Goal: Task Accomplishment & Management: Manage account settings

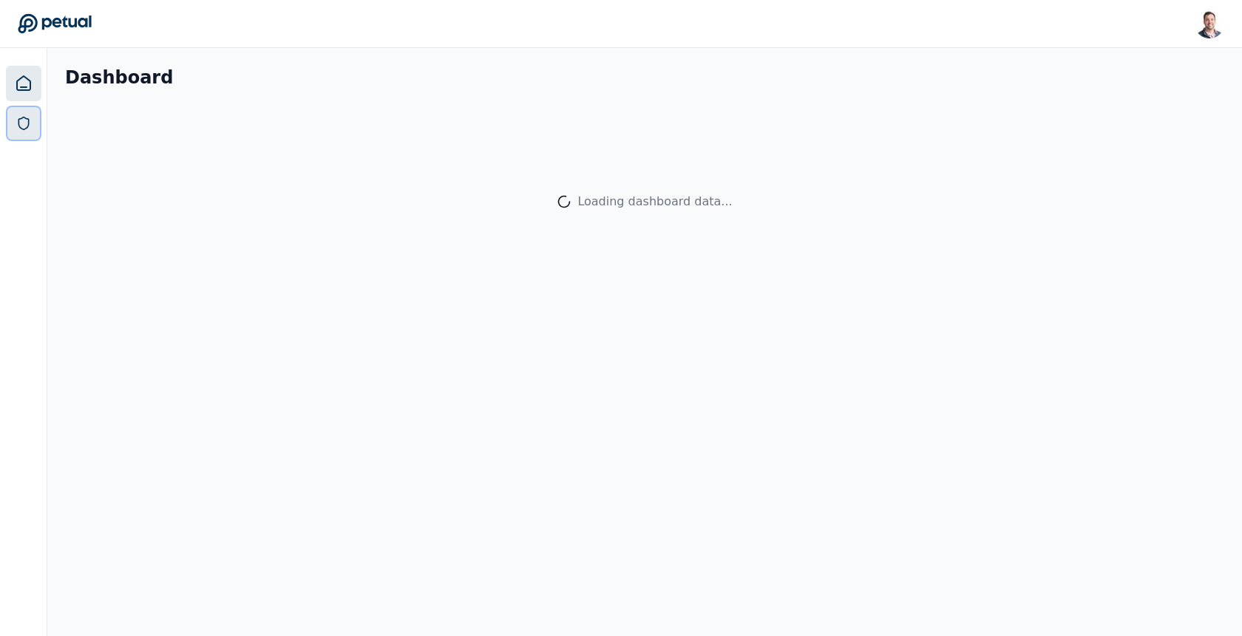
click at [35, 111] on link at bounding box center [23, 123] width 33 height 33
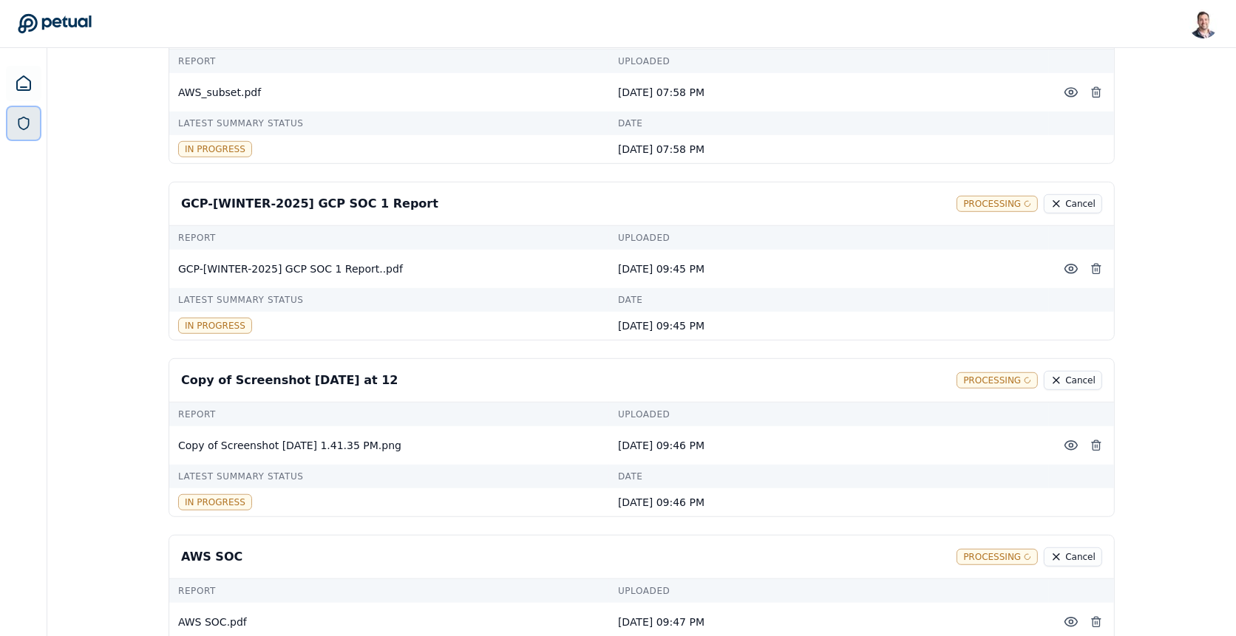
scroll to position [1196, 0]
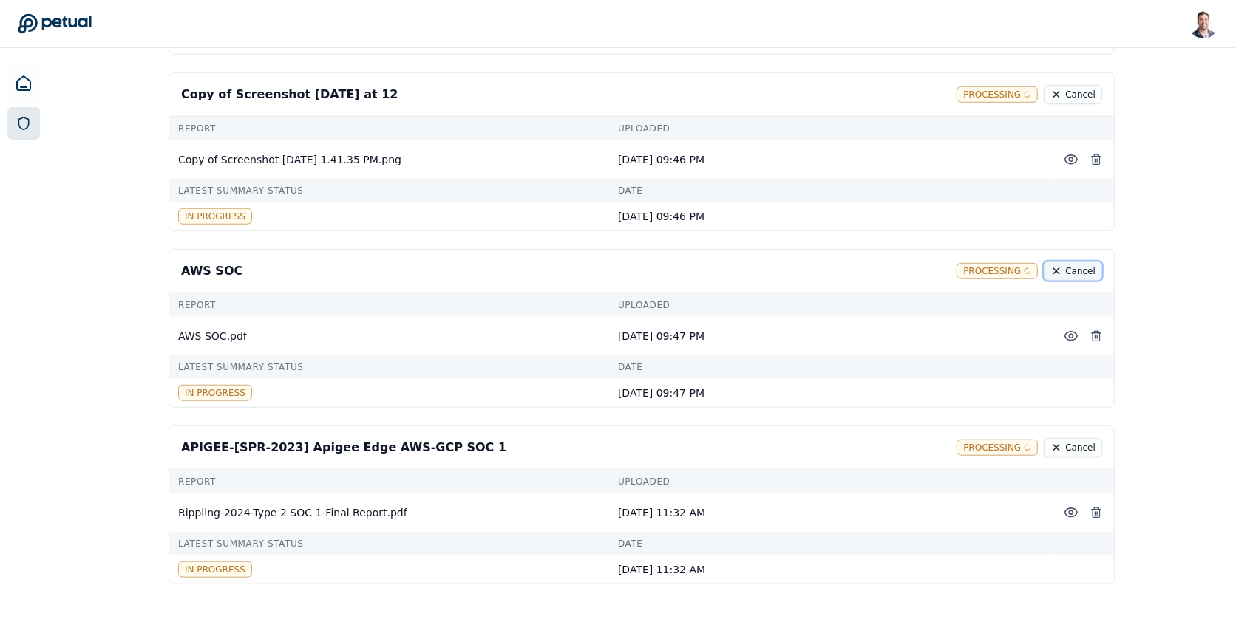
click at [1077, 262] on button "Cancel" at bounding box center [1073, 271] width 58 height 19
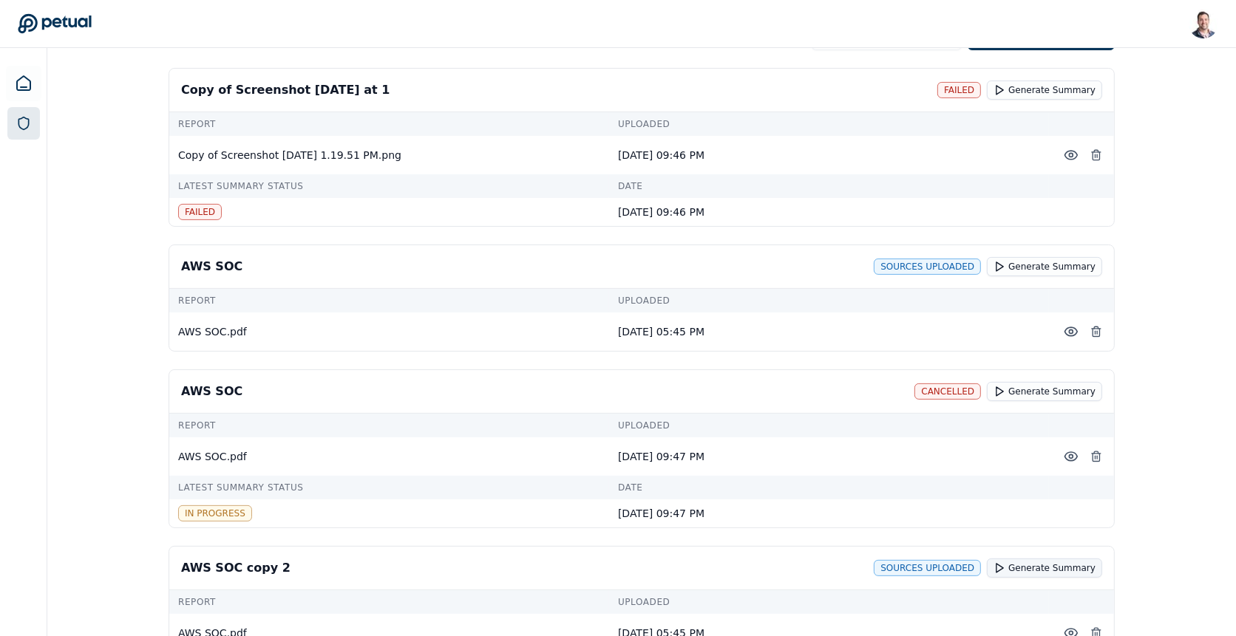
scroll to position [248, 0]
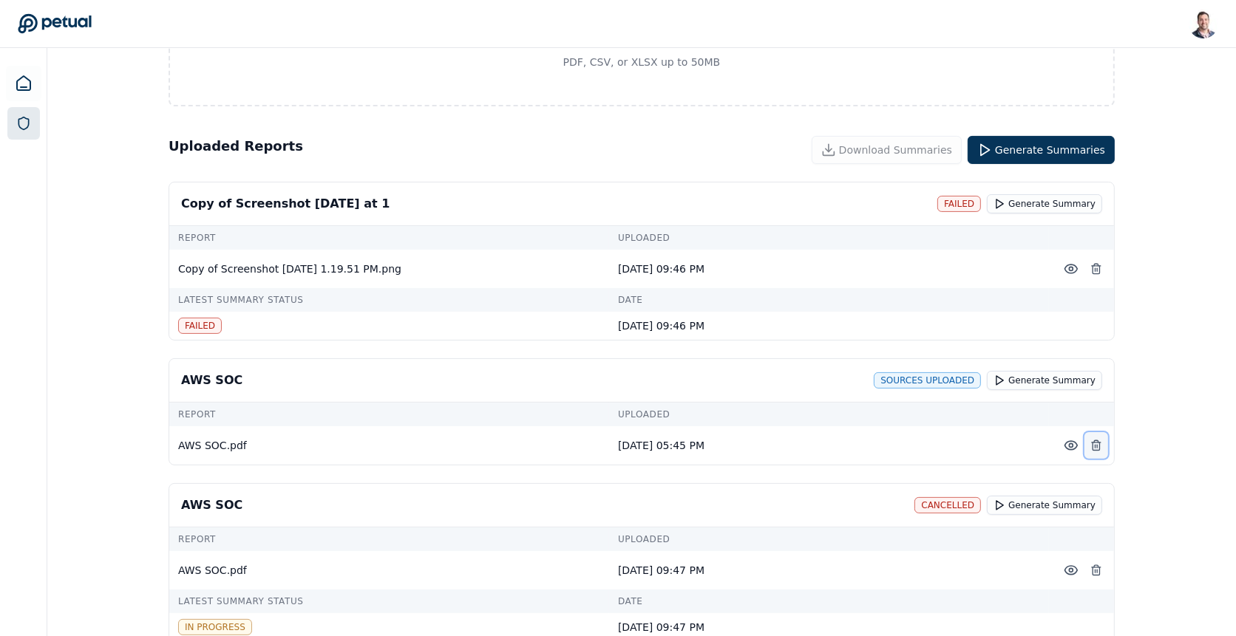
click at [1103, 442] on button at bounding box center [1096, 445] width 24 height 27
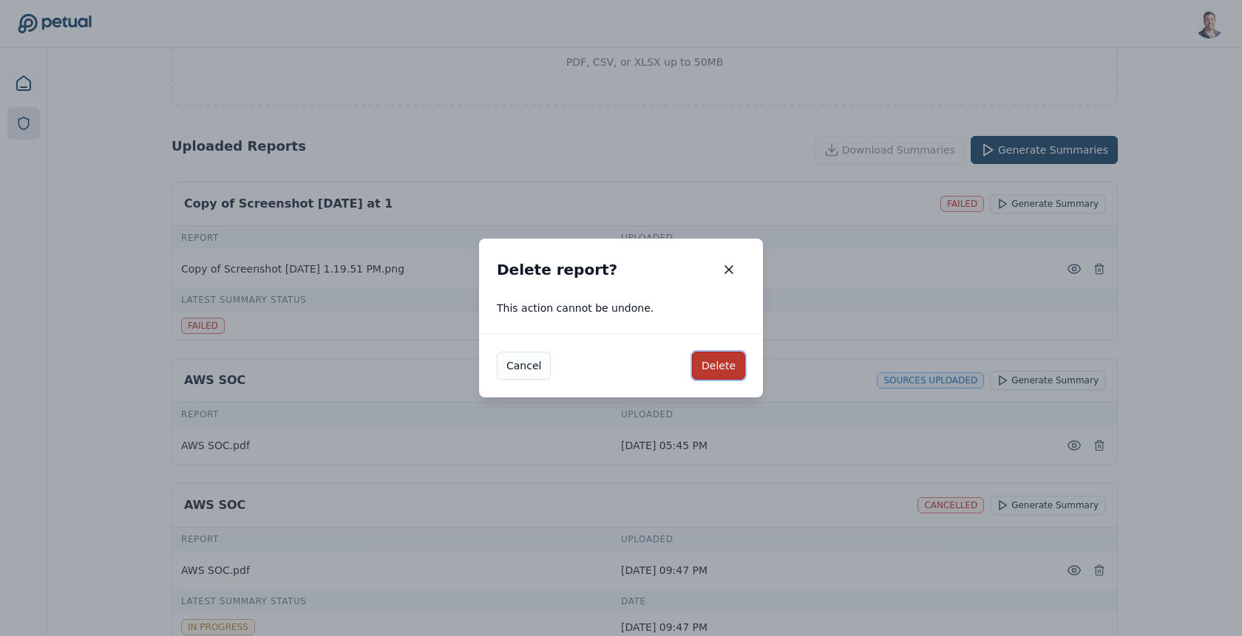
click at [732, 366] on button "Delete" at bounding box center [718, 366] width 53 height 28
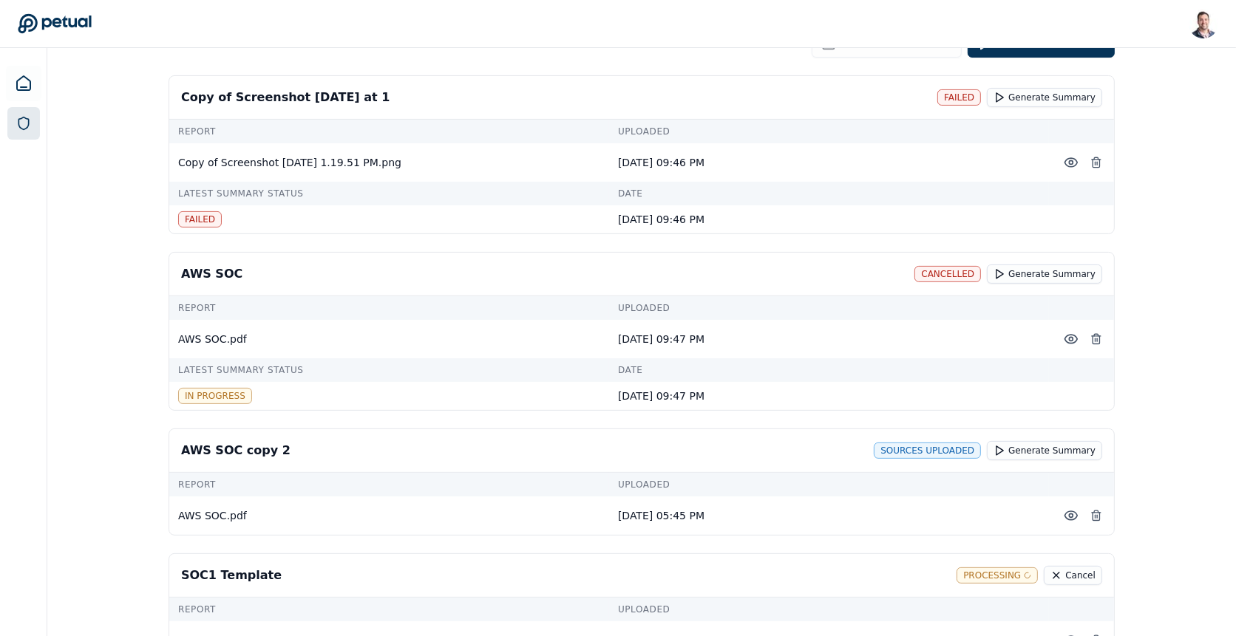
scroll to position [376, 0]
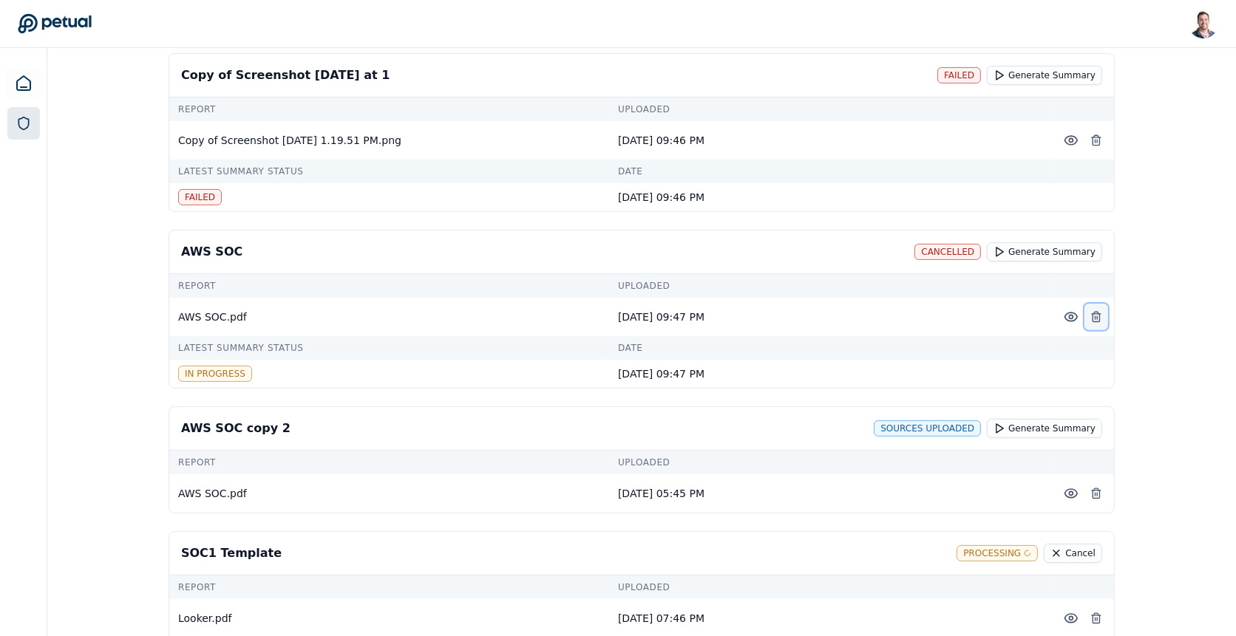
click at [1101, 311] on icon at bounding box center [1096, 317] width 12 height 12
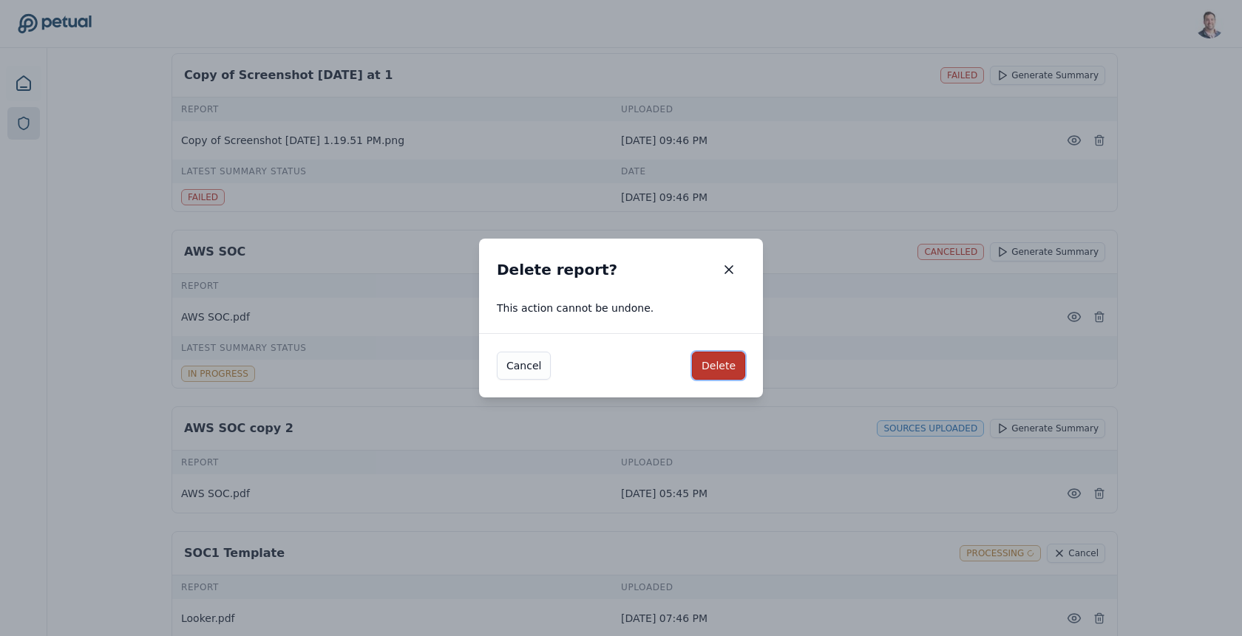
click at [715, 365] on button "Delete" at bounding box center [718, 366] width 53 height 28
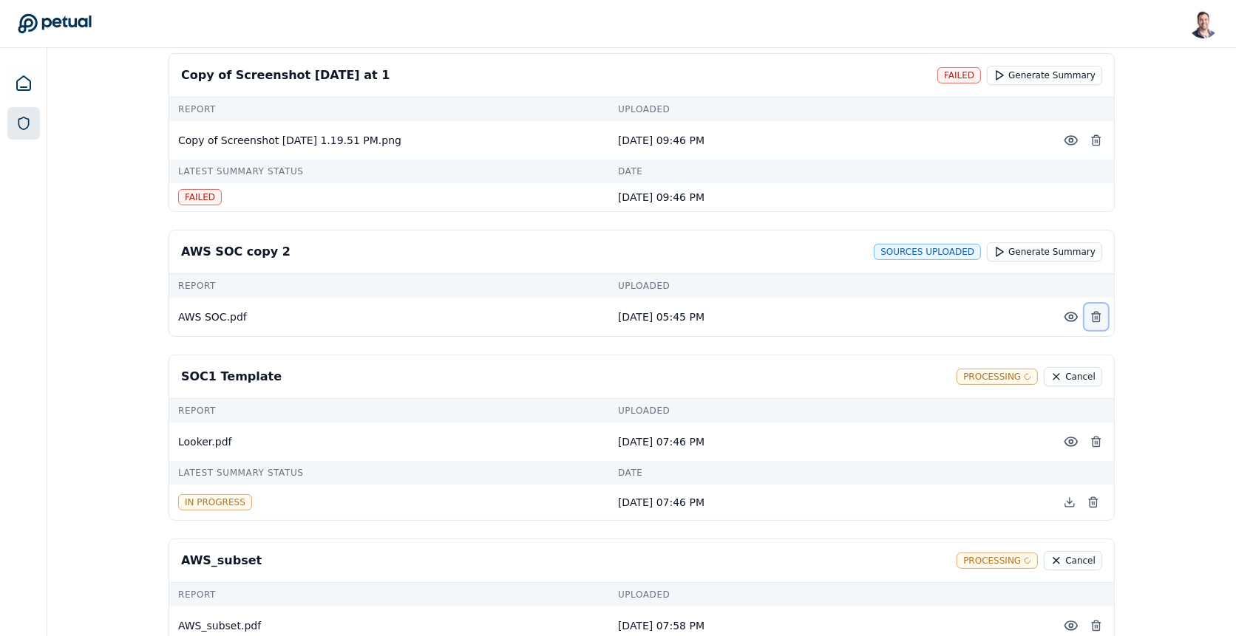
click at [1093, 312] on icon at bounding box center [1096, 317] width 12 height 12
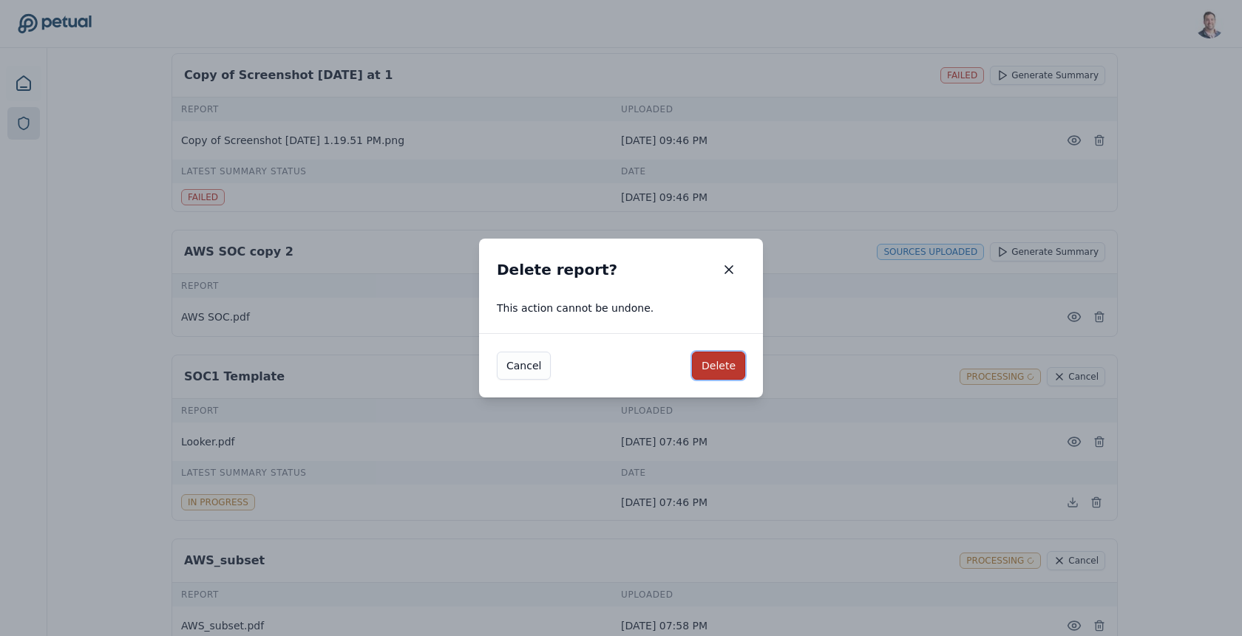
click at [729, 366] on button "Delete" at bounding box center [718, 366] width 53 height 28
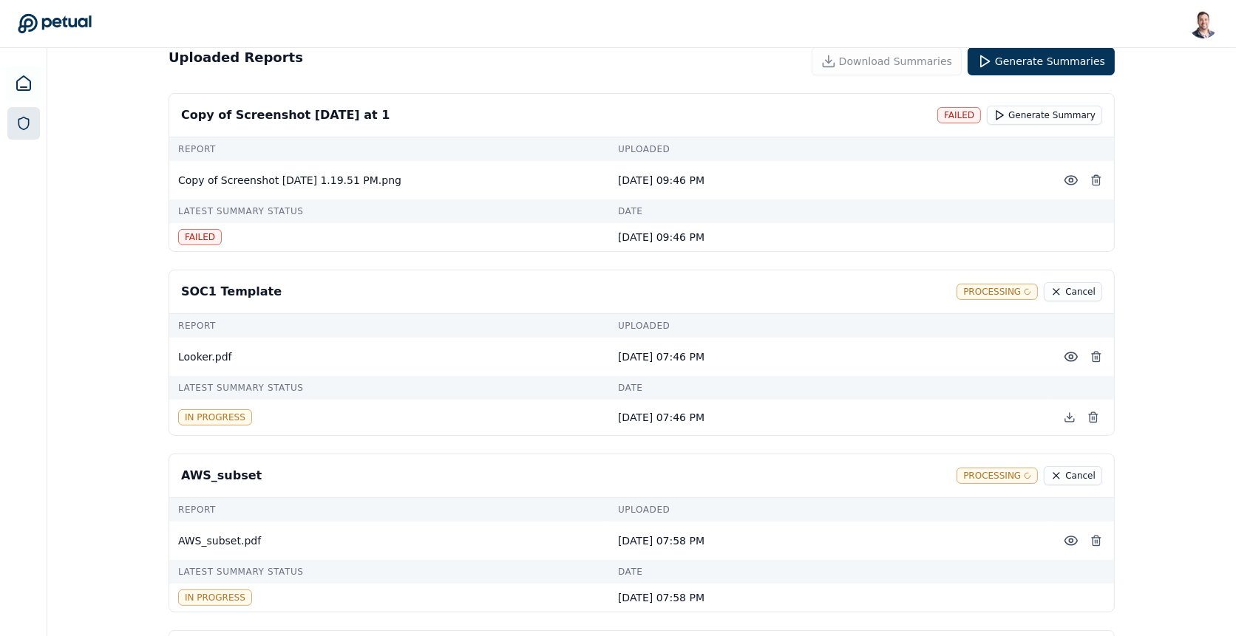
scroll to position [0, 0]
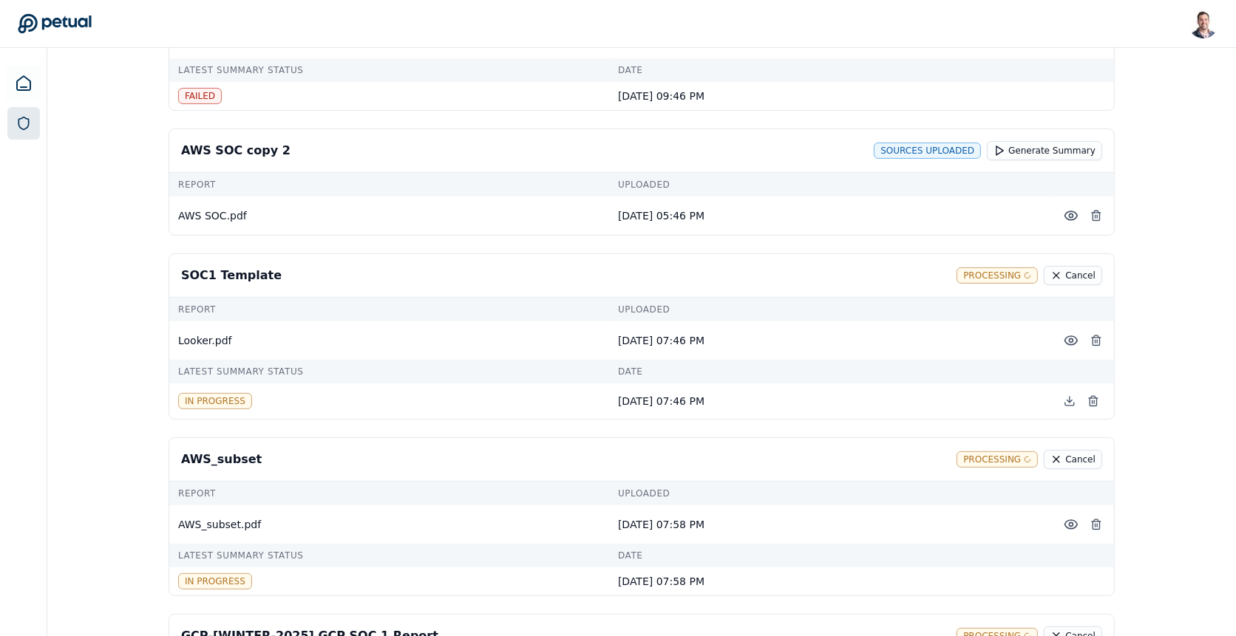
scroll to position [385, 0]
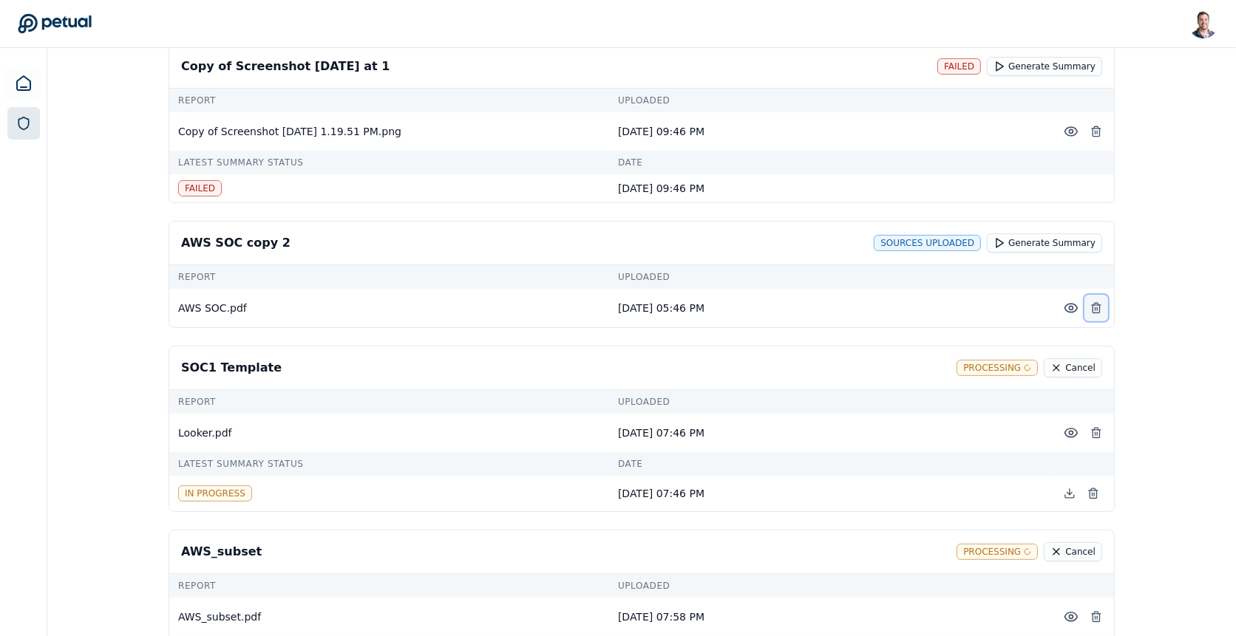
click at [1102, 302] on icon at bounding box center [1096, 308] width 12 height 12
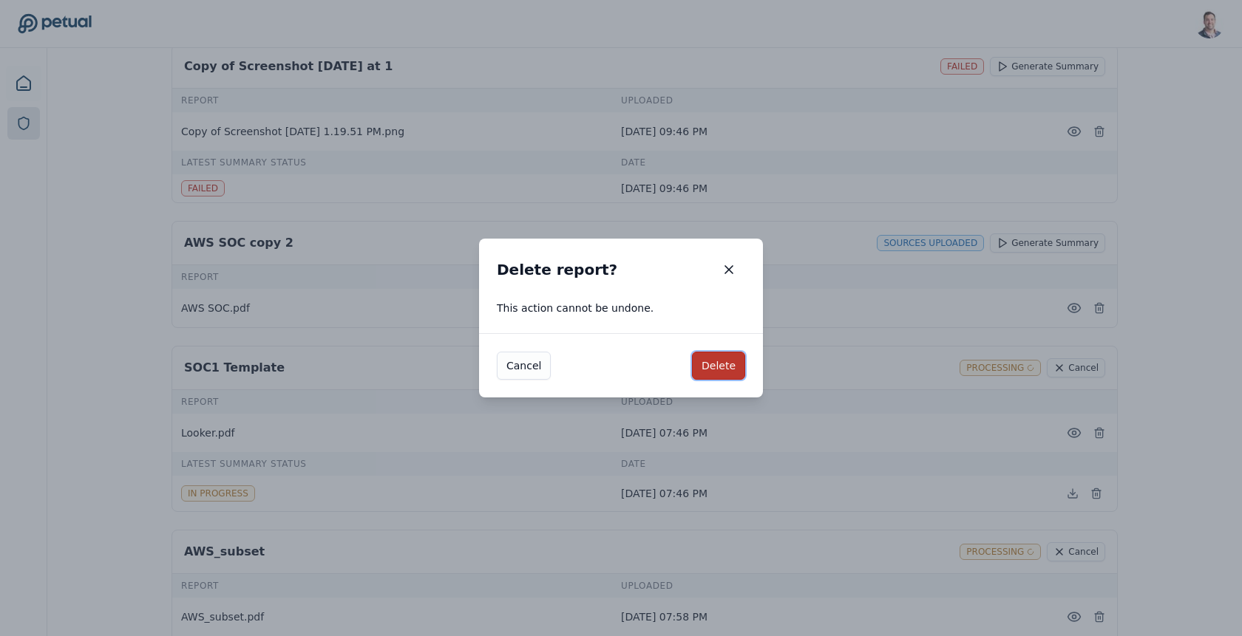
click at [699, 366] on button "Delete" at bounding box center [718, 366] width 53 height 28
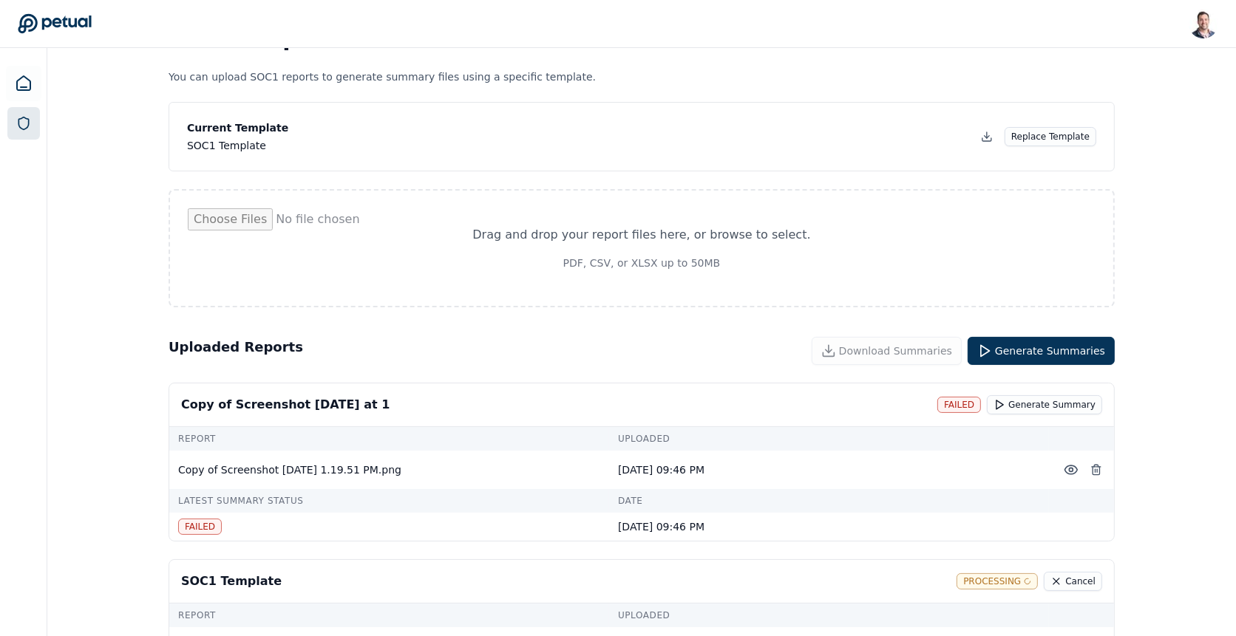
scroll to position [0, 0]
